Goal: Task Accomplishment & Management: Use online tool/utility

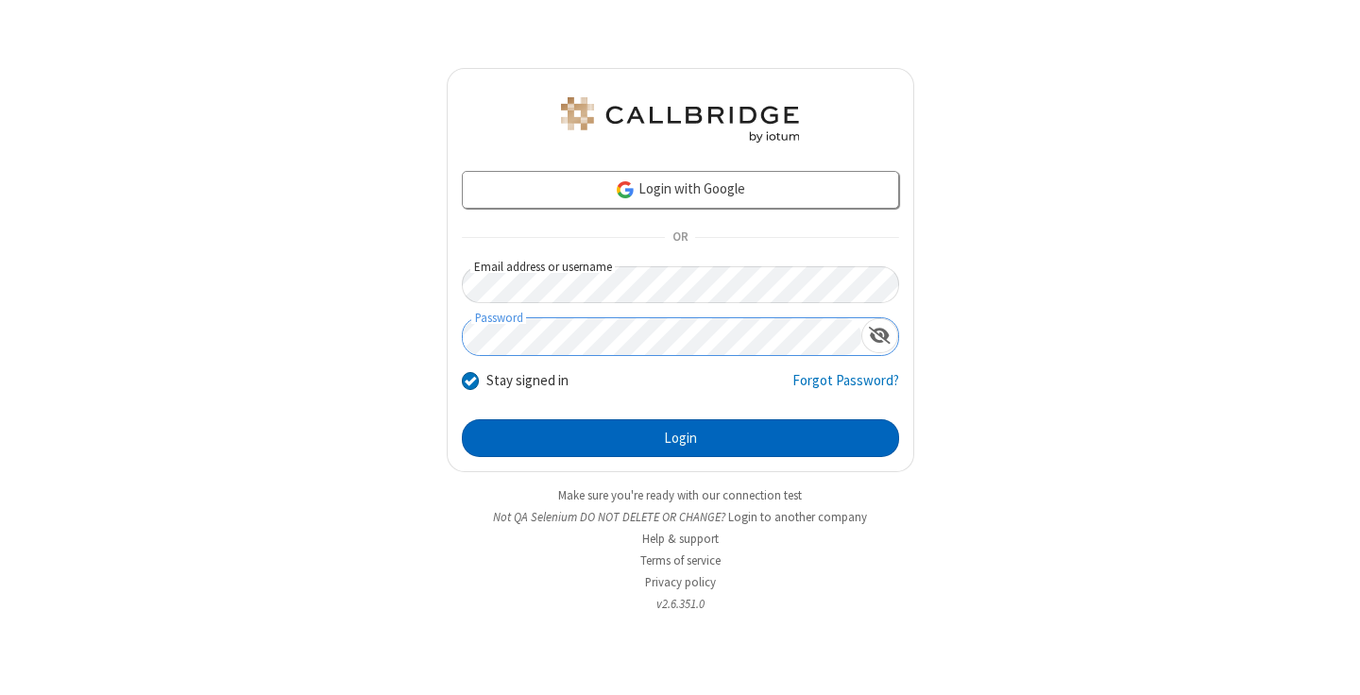
click at [680, 438] on button "Login" at bounding box center [680, 438] width 437 height 38
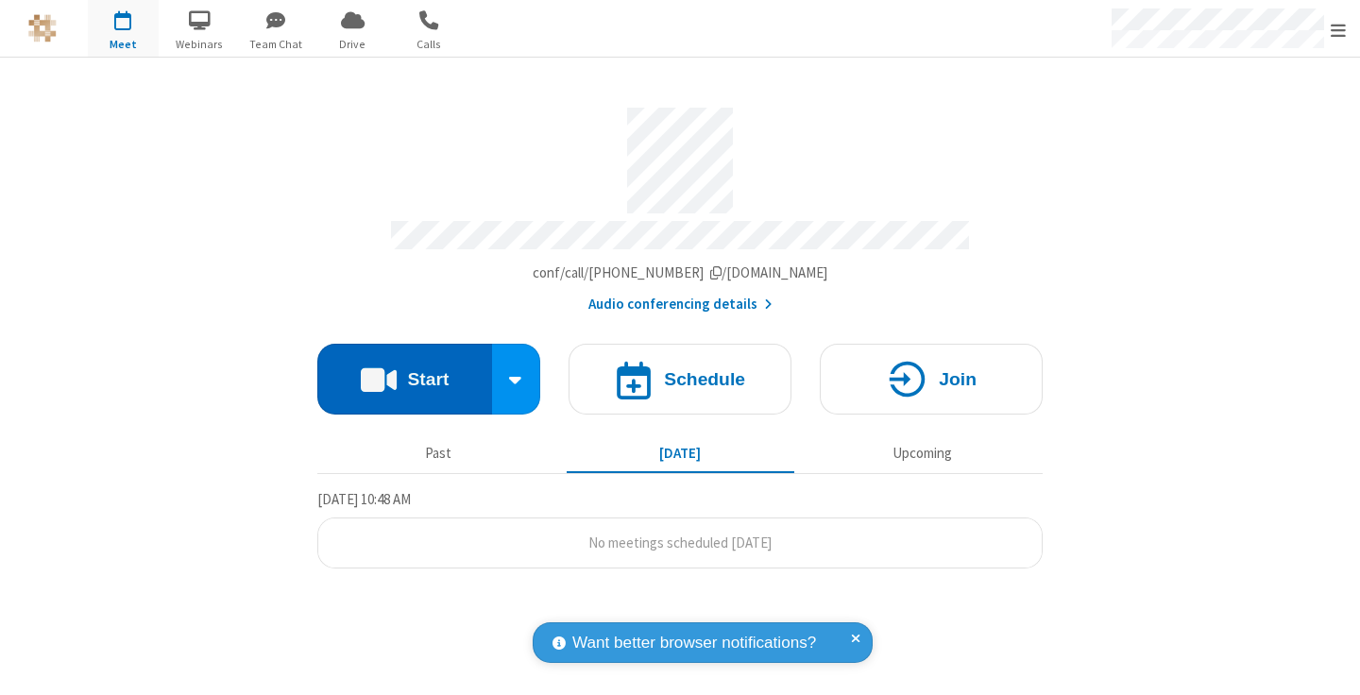
click at [404, 370] on button "Start" at bounding box center [404, 379] width 175 height 71
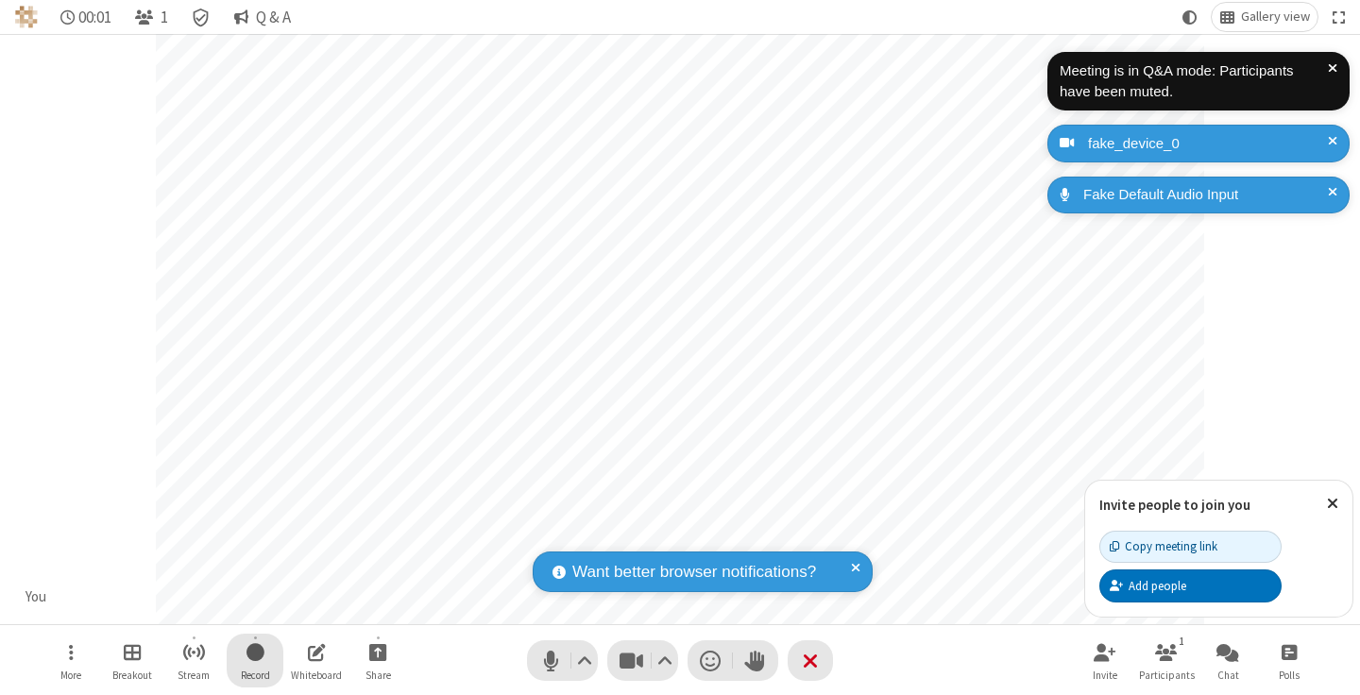
click at [255, 660] on span "Start recording" at bounding box center [256, 653] width 18 height 24
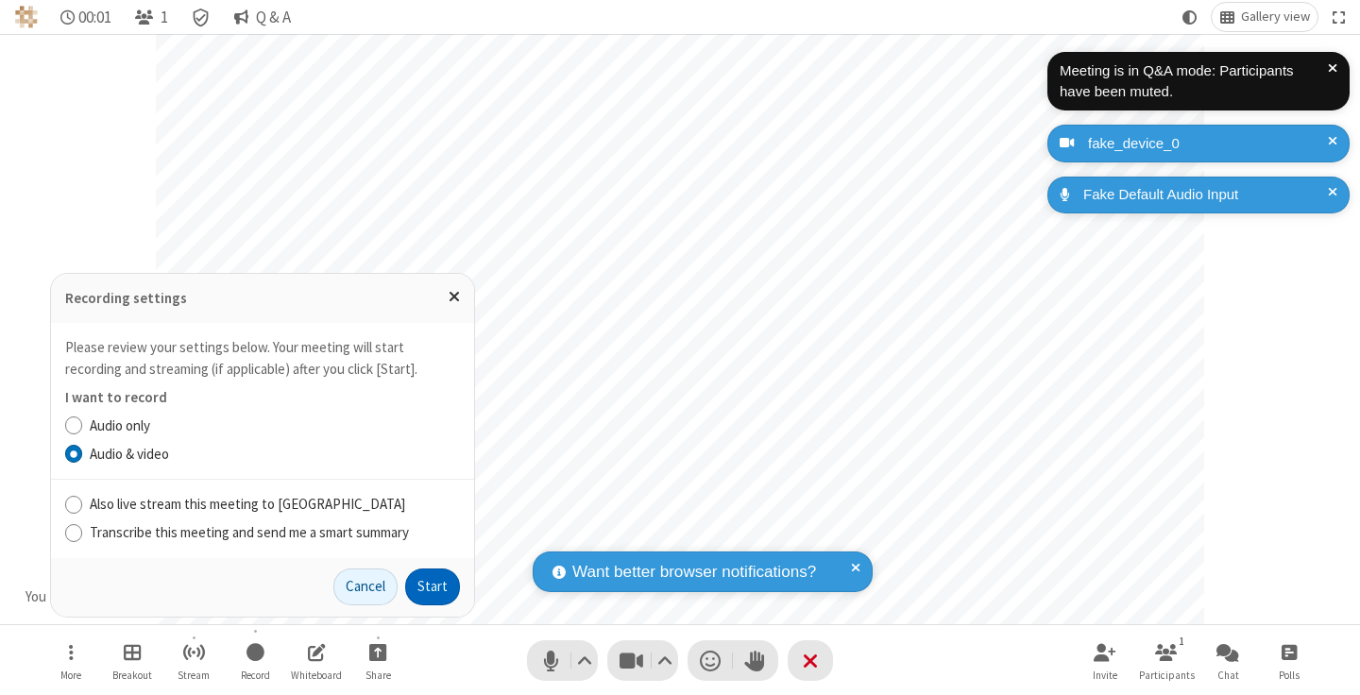
click at [433, 587] on button "Start" at bounding box center [432, 588] width 55 height 38
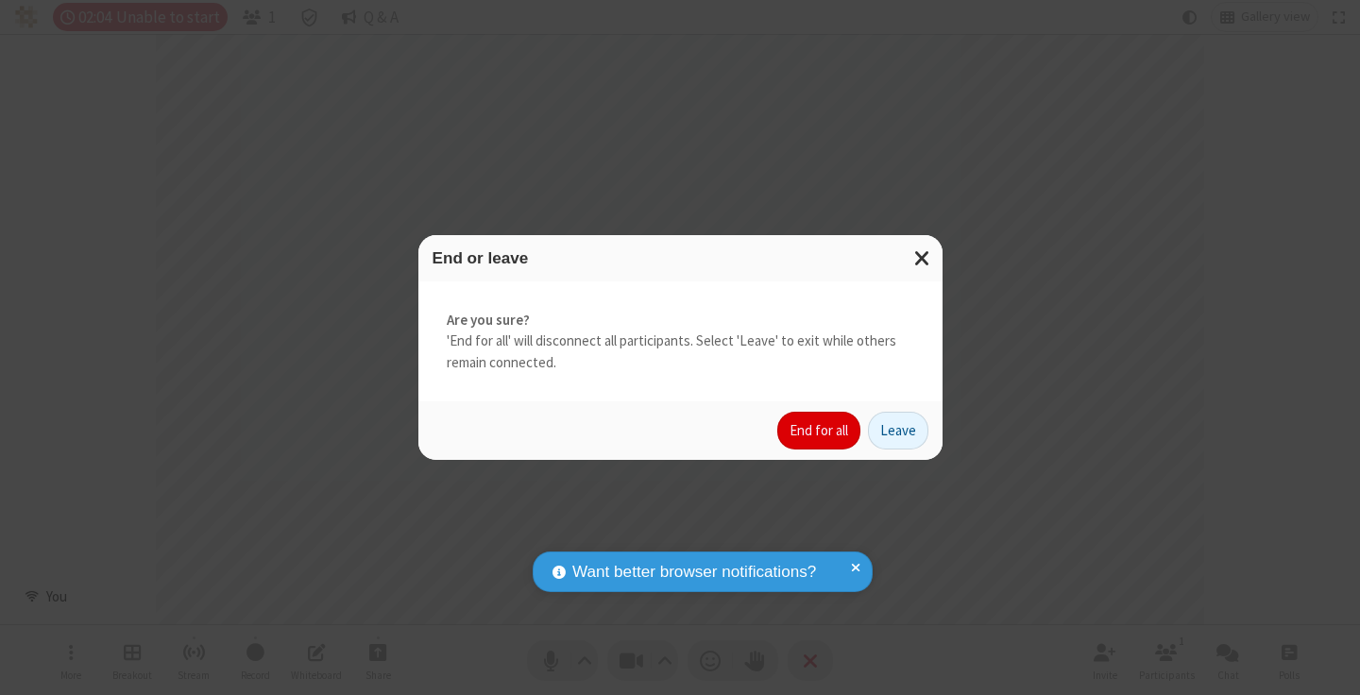
click at [820, 431] on button "End for all" at bounding box center [818, 431] width 83 height 38
